Goal: Task Accomplishment & Management: Use online tool/utility

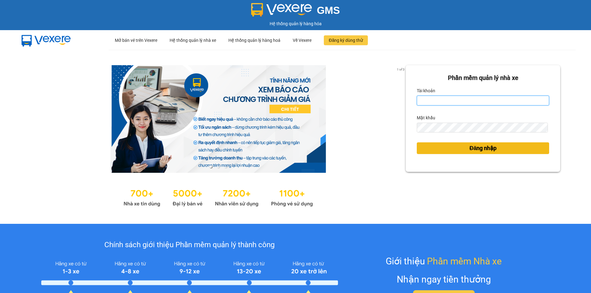
type input "camloan.cuctunglimo"
click at [472, 150] on span "Đăng nhập" at bounding box center [482, 148] width 27 height 9
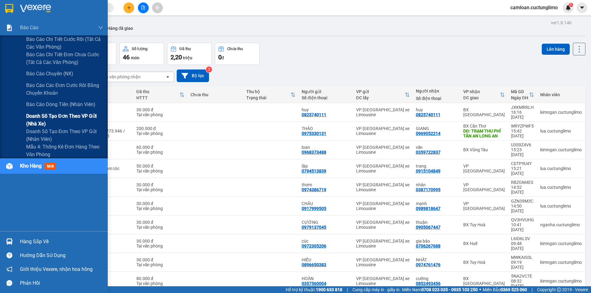
click at [44, 116] on span "Doanh số tạo đơn theo VP gửi (nhà xe)" at bounding box center [64, 119] width 77 height 15
